Goal: Task Accomplishment & Management: Manage account settings

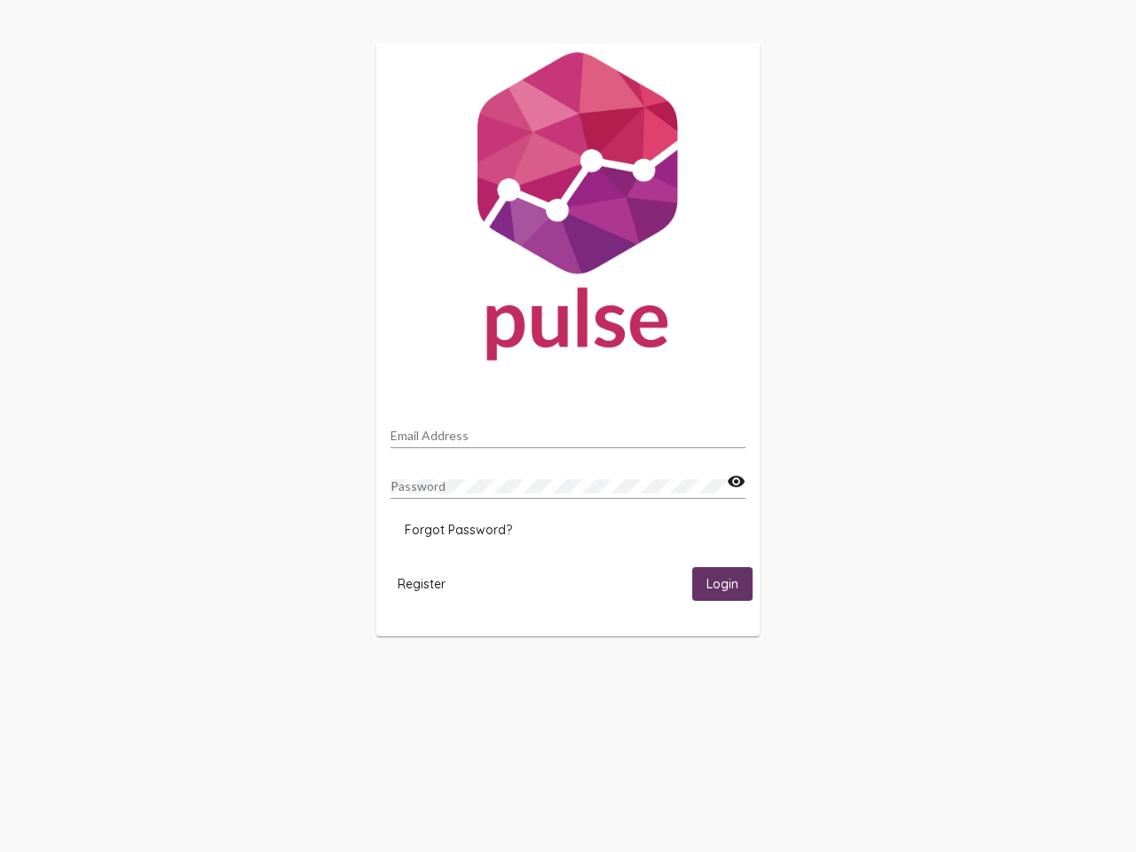
click at [568, 430] on input "Email Address" at bounding box center [567, 436] width 355 height 14
click at [736, 482] on mat-icon "visibility" at bounding box center [736, 481] width 19 height 21
click at [458, 530] on span "Forgot Password?" at bounding box center [458, 530] width 107 height 16
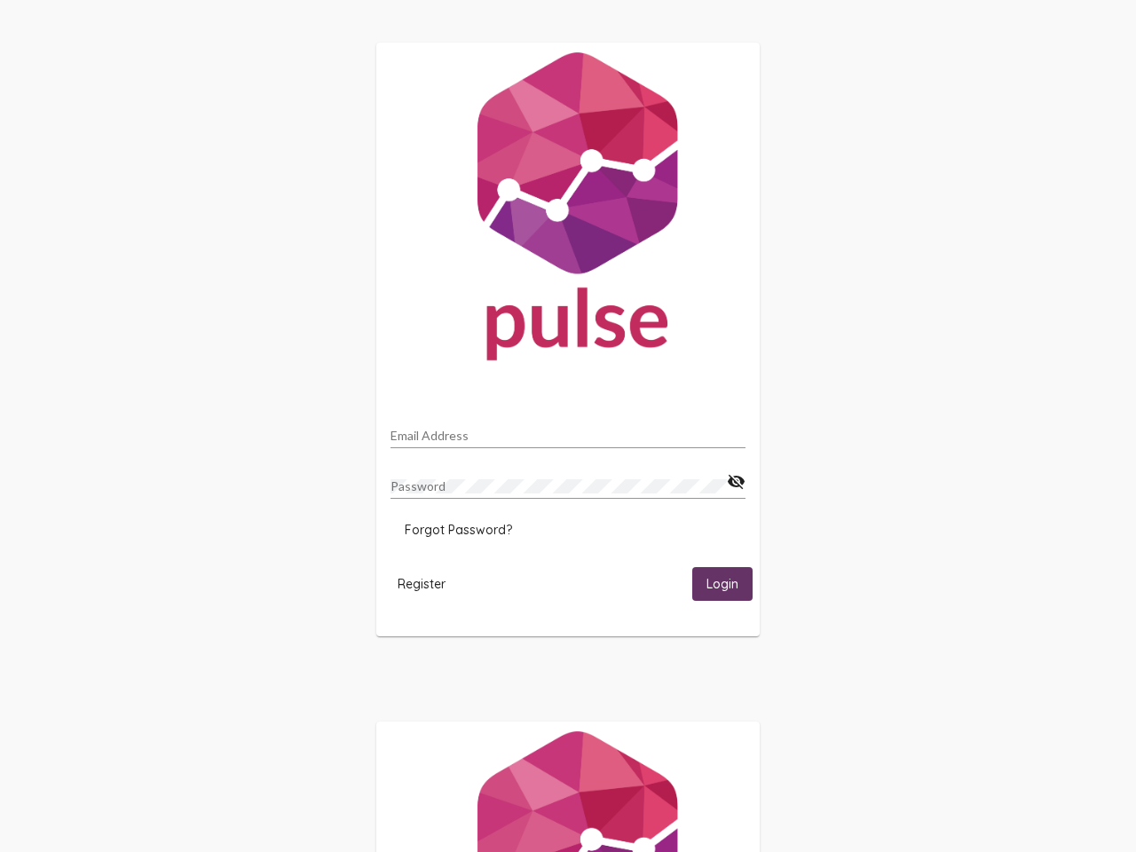
click at [421, 583] on span "Register" at bounding box center [422, 584] width 48 height 16
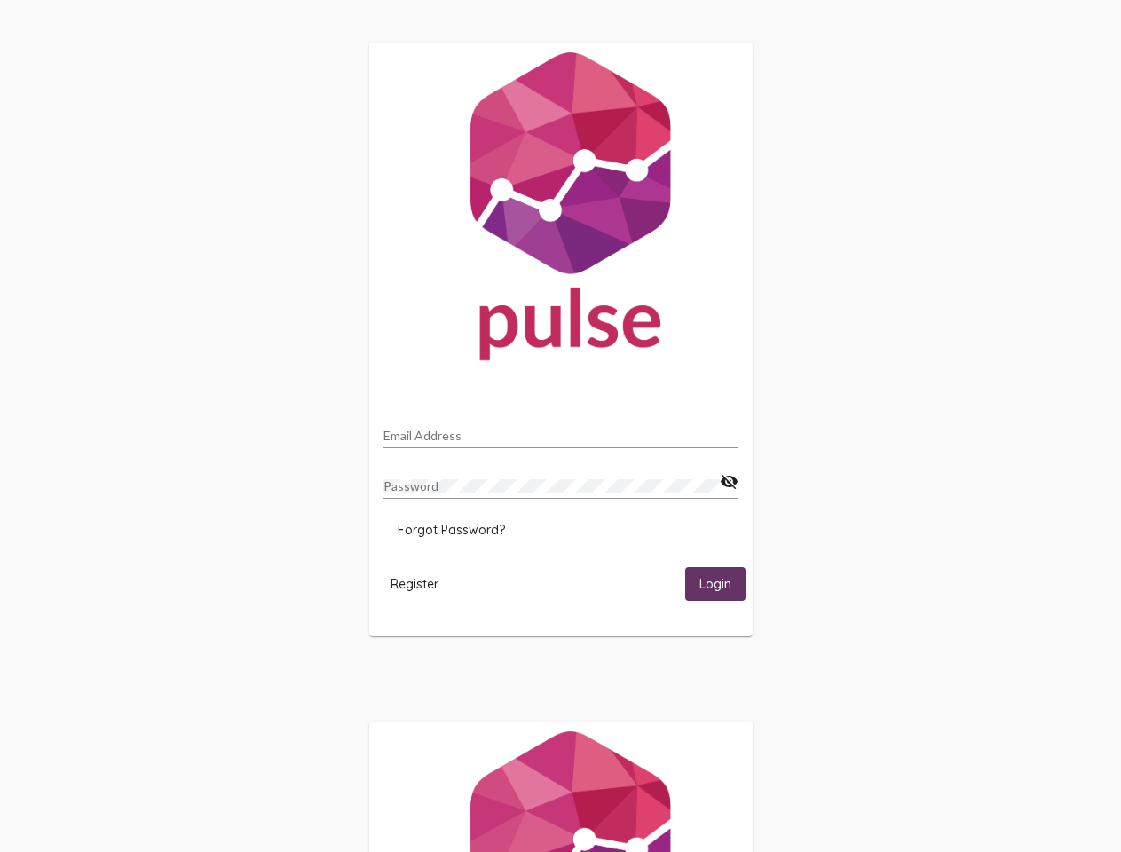
click at [722, 583] on span "Login" at bounding box center [715, 585] width 32 height 16
